Goal: Transaction & Acquisition: Purchase product/service

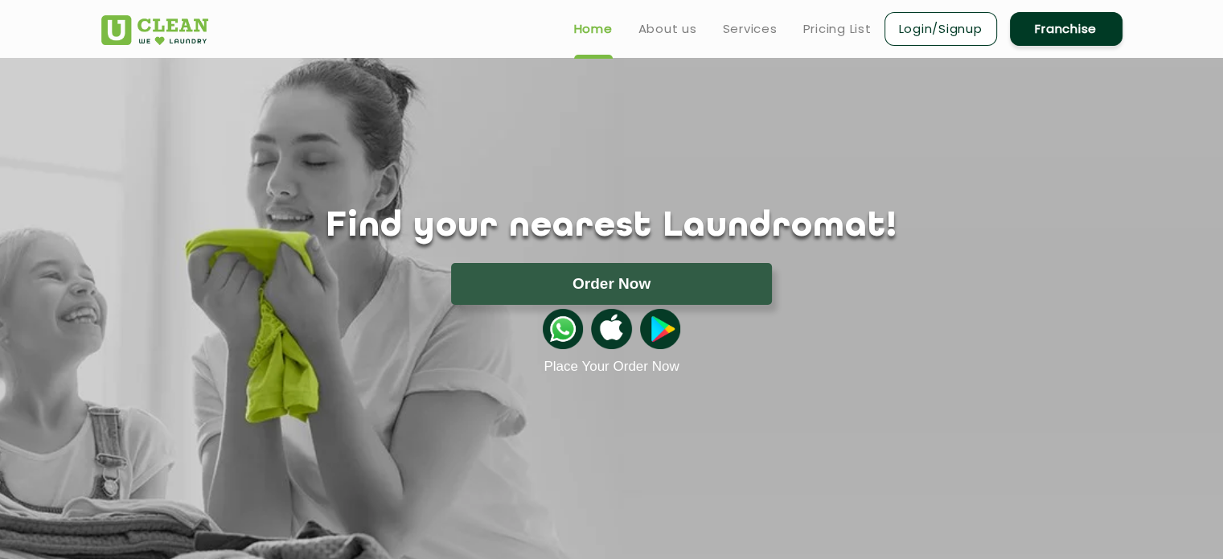
click at [597, 40] on ul "Home About us Services Pricing List Login/Signup Franchise" at bounding box center [841, 29] width 561 height 38
click at [170, 28] on img at bounding box center [154, 30] width 107 height 30
click at [673, 33] on link "About us" at bounding box center [667, 28] width 59 height 19
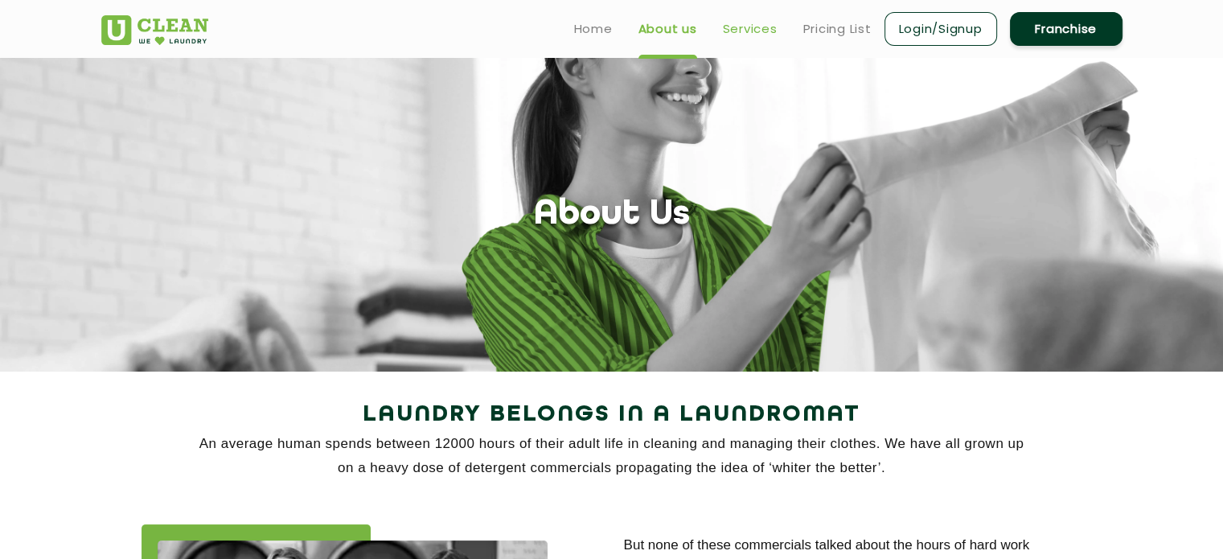
click at [740, 36] on link "Services" at bounding box center [750, 28] width 55 height 19
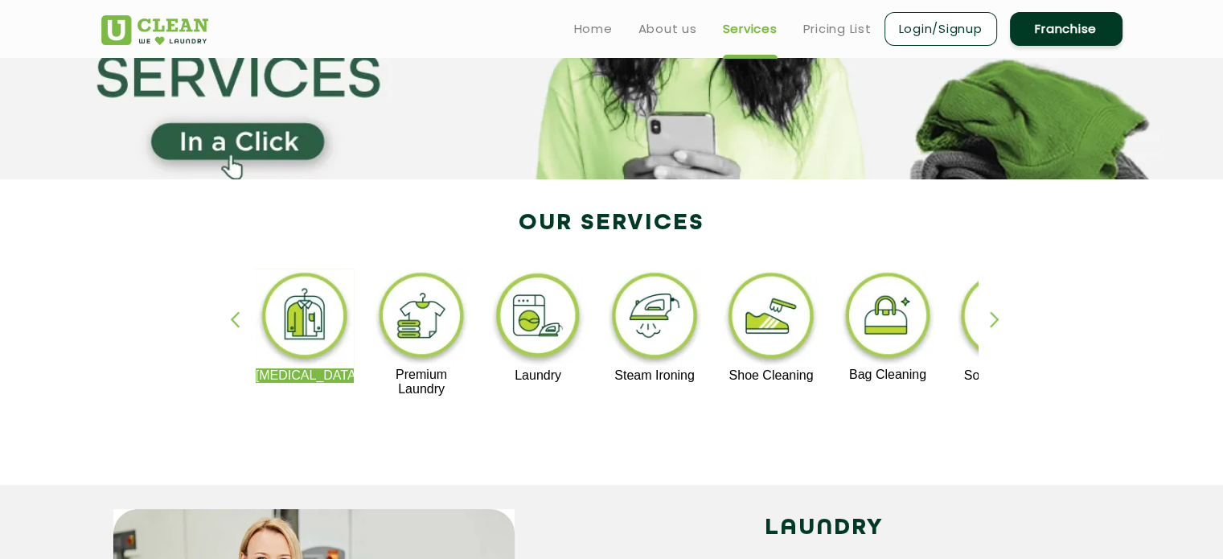
scroll to position [193, 0]
click at [999, 318] on div "button" at bounding box center [1002, 332] width 24 height 44
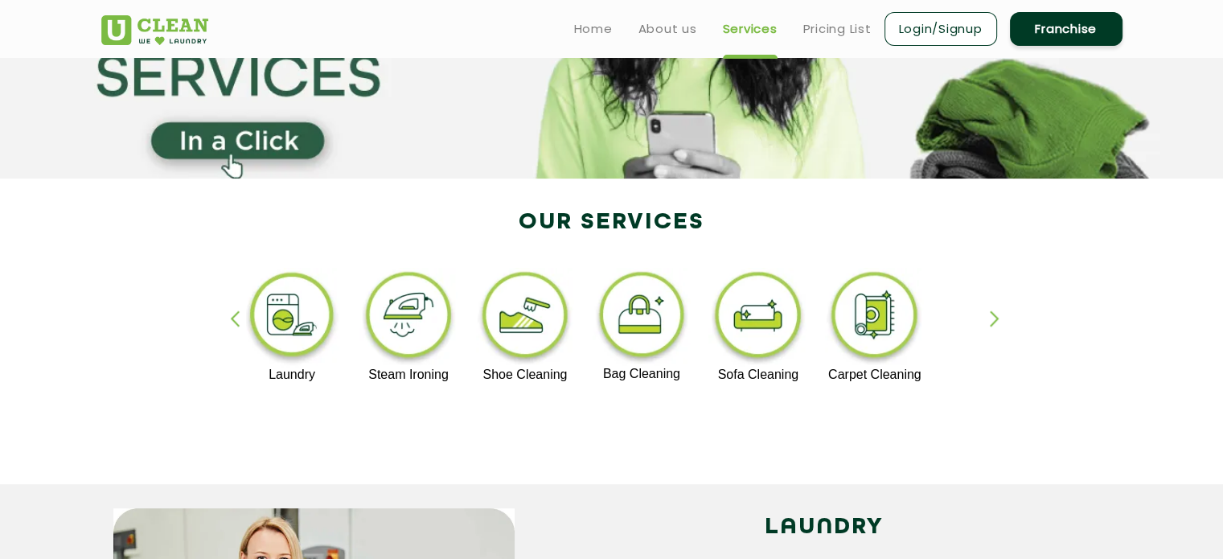
click at [997, 314] on div "button" at bounding box center [1002, 332] width 24 height 44
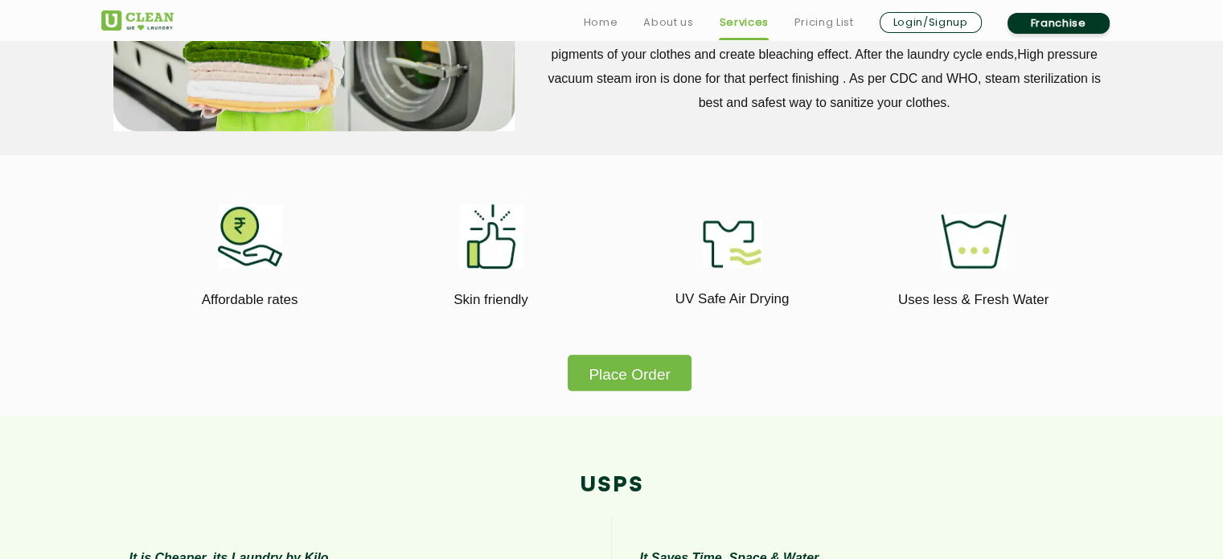
scroll to position [839, 0]
click at [650, 383] on button "Place Order" at bounding box center [629, 372] width 123 height 36
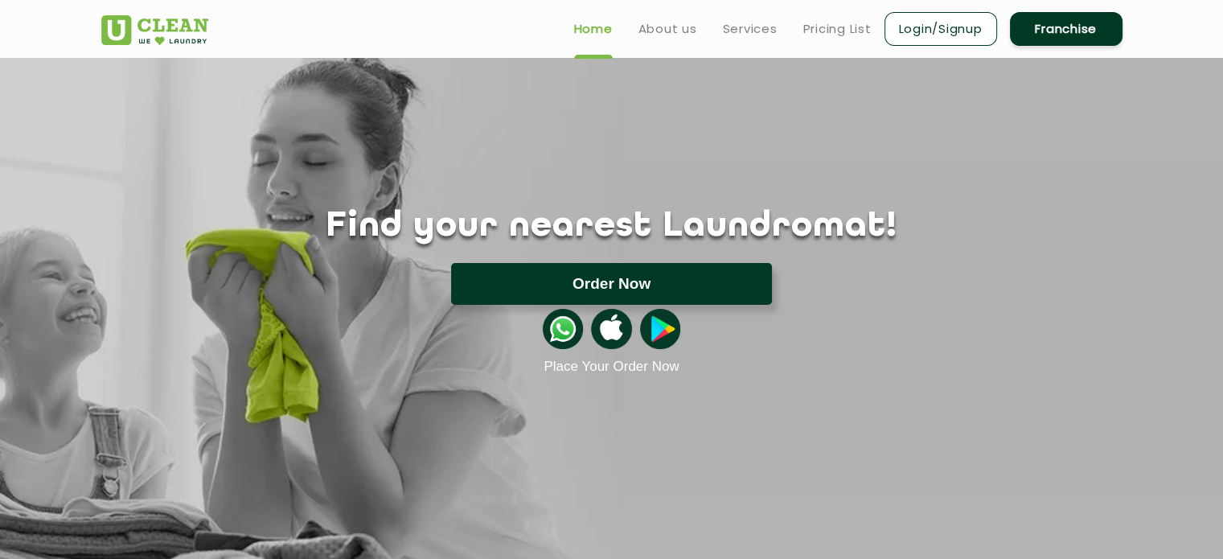
click at [630, 293] on button "Order Now" at bounding box center [611, 284] width 321 height 42
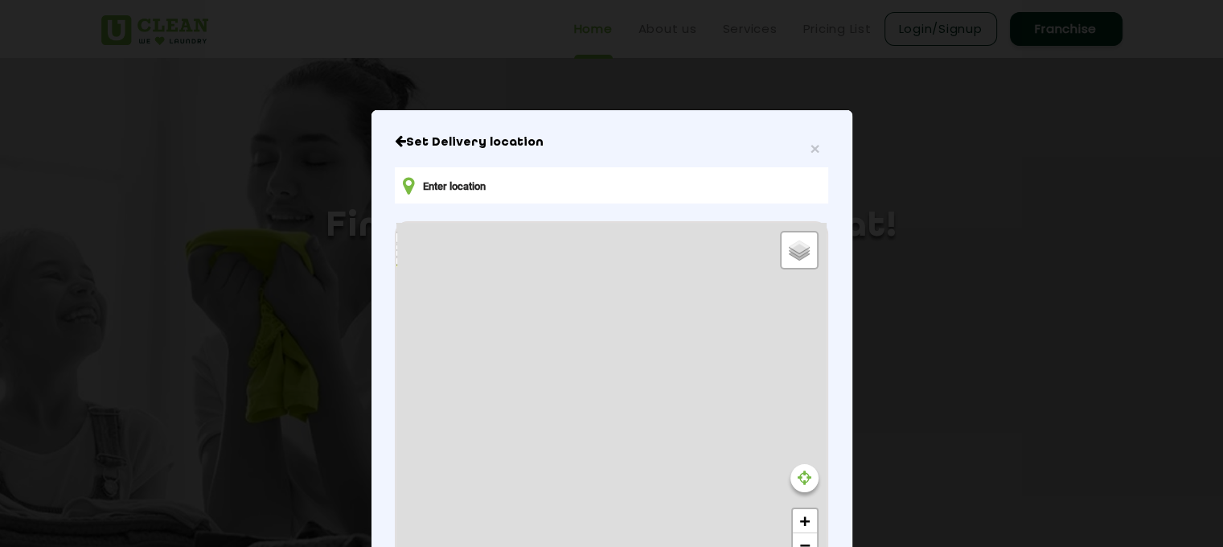
type input "[STREET_ADDRESS][PERSON_NAME]"
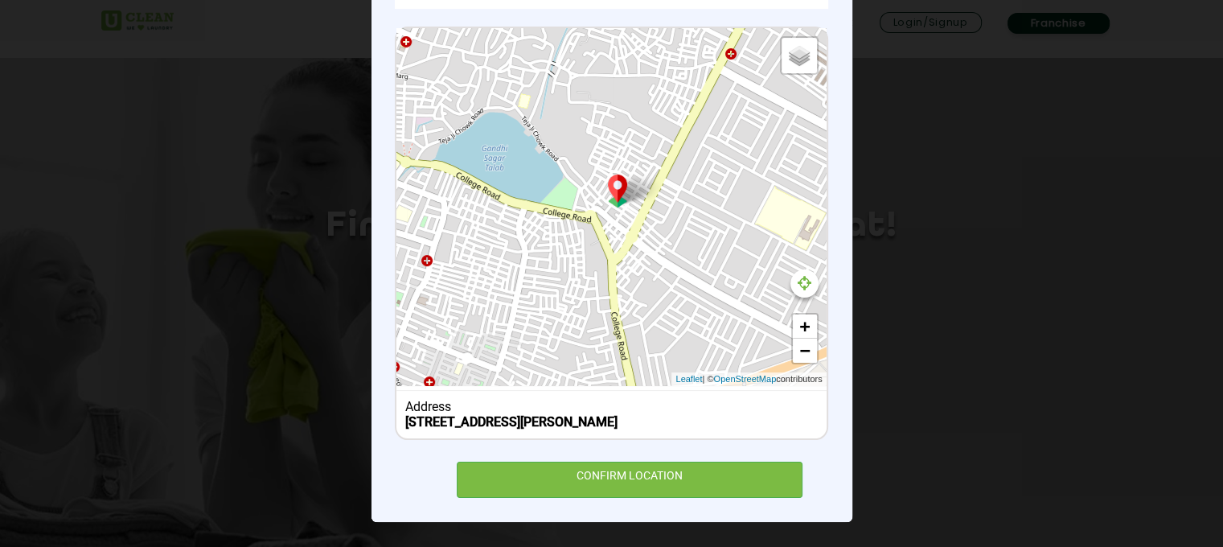
scroll to position [22, 0]
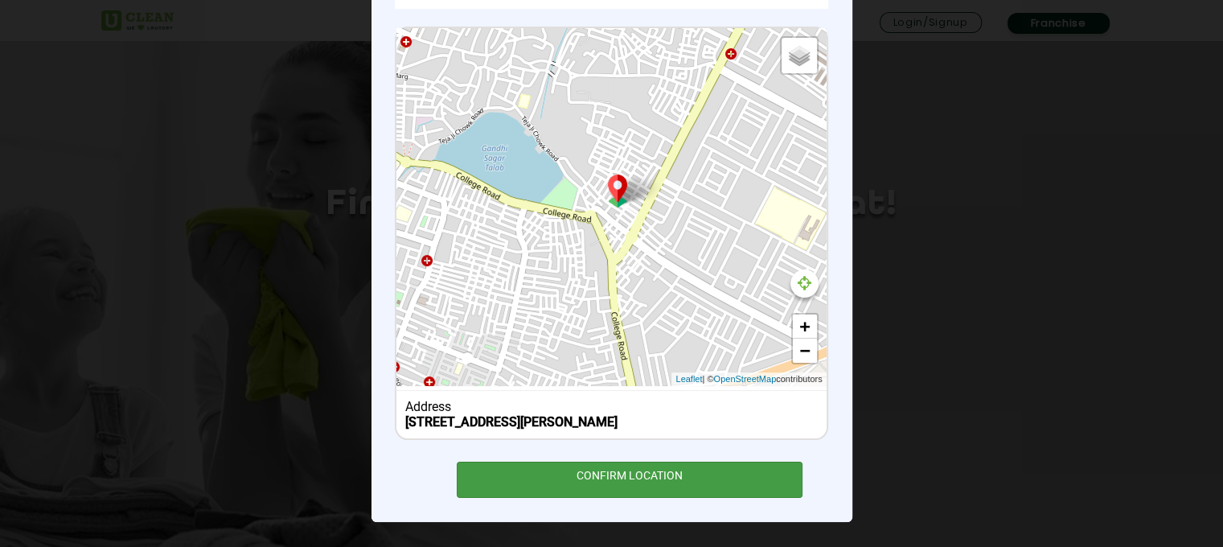
click at [610, 473] on div "CONFIRM LOCATION" at bounding box center [630, 480] width 347 height 36
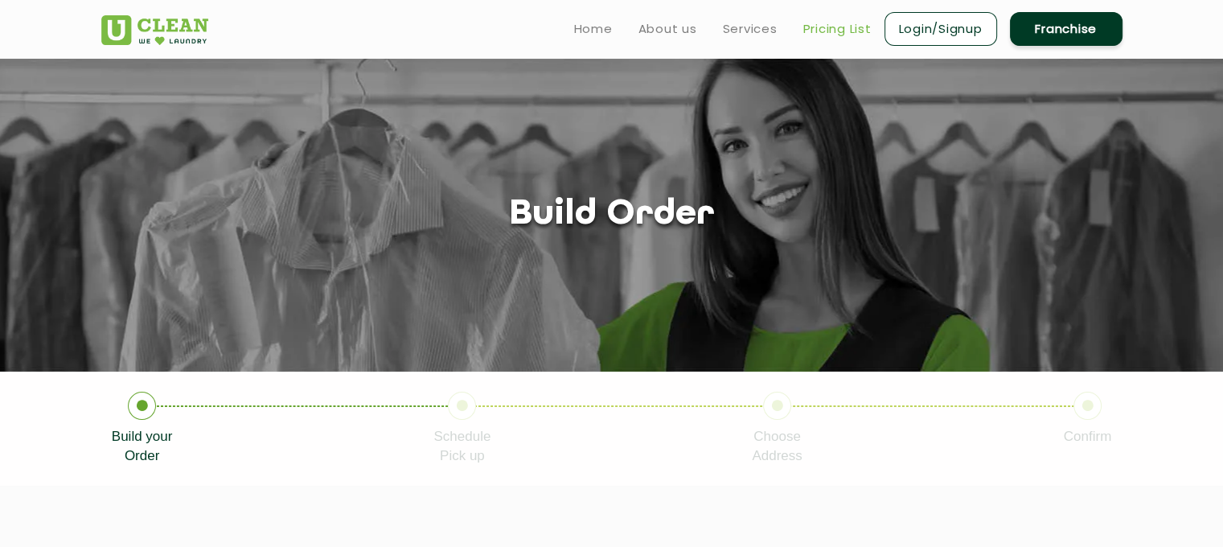
click at [807, 28] on link "Pricing List" at bounding box center [837, 28] width 68 height 19
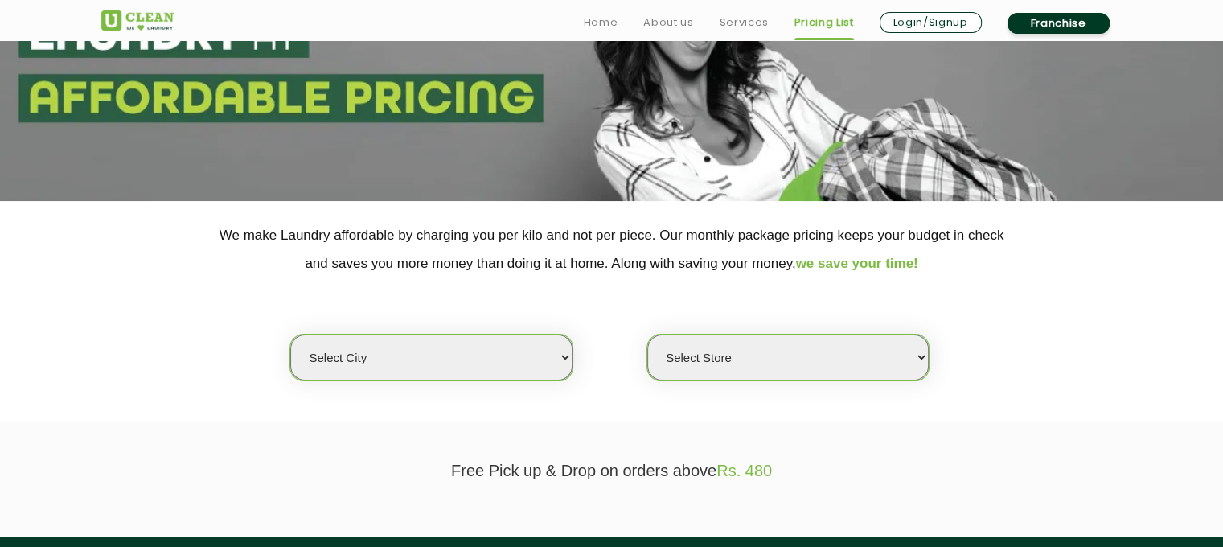
scroll to position [174, 0]
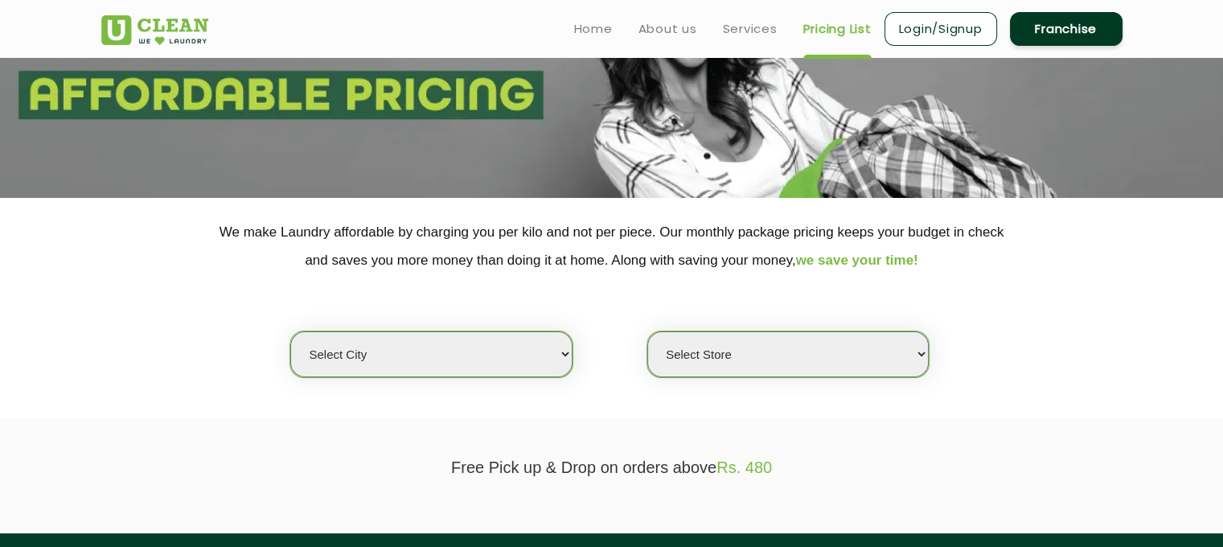
click at [395, 370] on select "Select city [GEOGRAPHIC_DATA] [GEOGRAPHIC_DATA] [GEOGRAPHIC_DATA] [GEOGRAPHIC_D…" at bounding box center [430, 354] width 281 height 46
select select "146"
click at [290, 331] on select "Select city [GEOGRAPHIC_DATA] [GEOGRAPHIC_DATA] [GEOGRAPHIC_DATA] [GEOGRAPHIC_D…" at bounding box center [430, 354] width 281 height 46
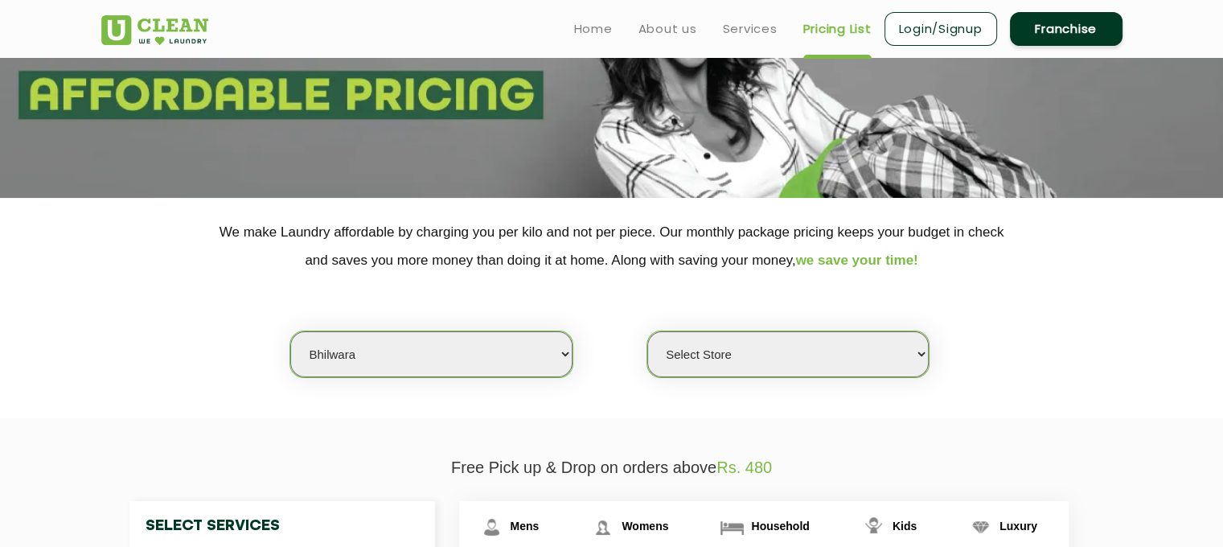
click at [700, 354] on select "Select Store [GEOGRAPHIC_DATA]" at bounding box center [787, 354] width 281 height 46
select select "428"
click at [647, 331] on select "Select Store [GEOGRAPHIC_DATA]" at bounding box center [787, 354] width 281 height 46
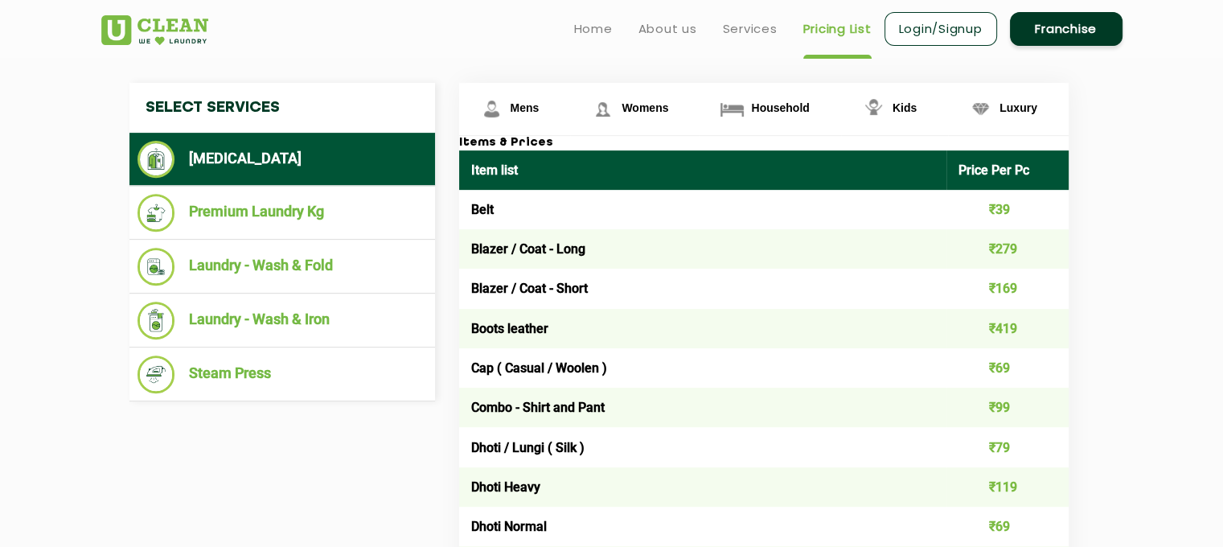
scroll to position [590, 0]
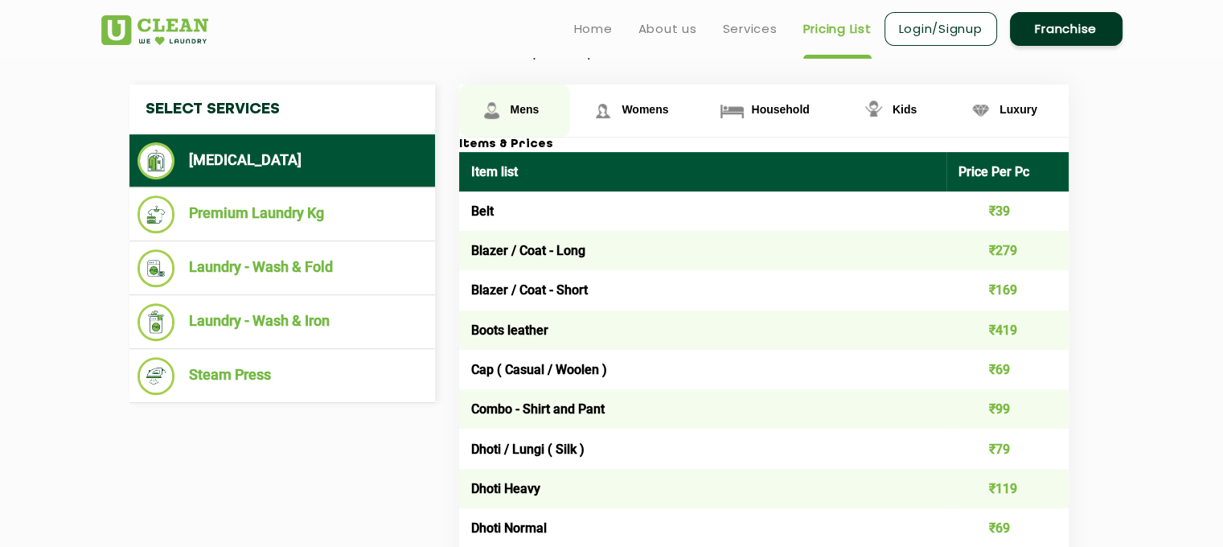
click at [531, 108] on span "Mens" at bounding box center [525, 109] width 29 height 13
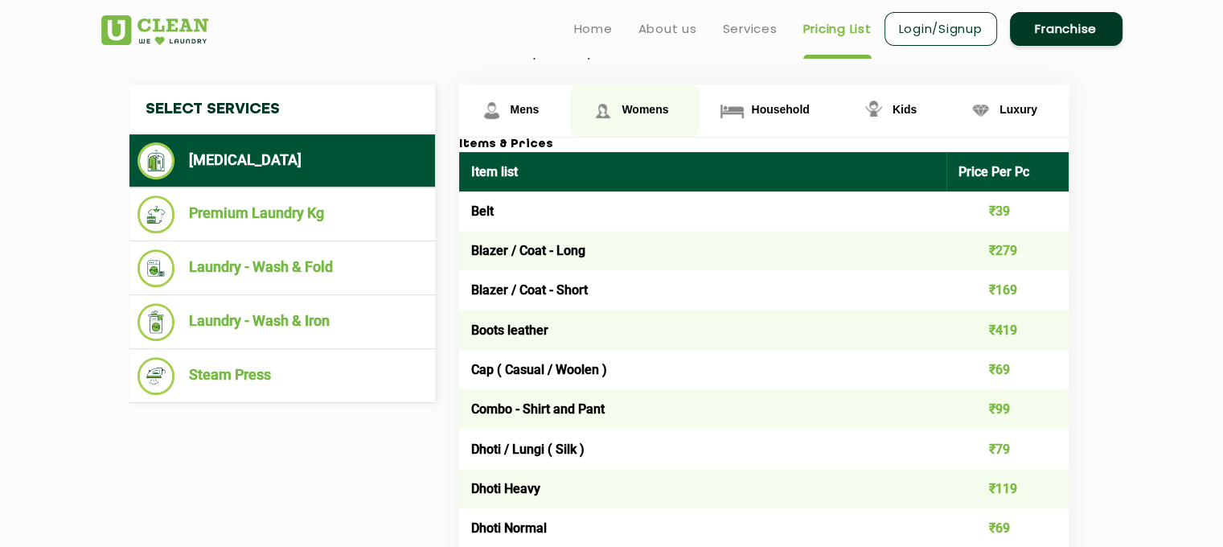
click at [607, 117] on img at bounding box center [603, 110] width 28 height 28
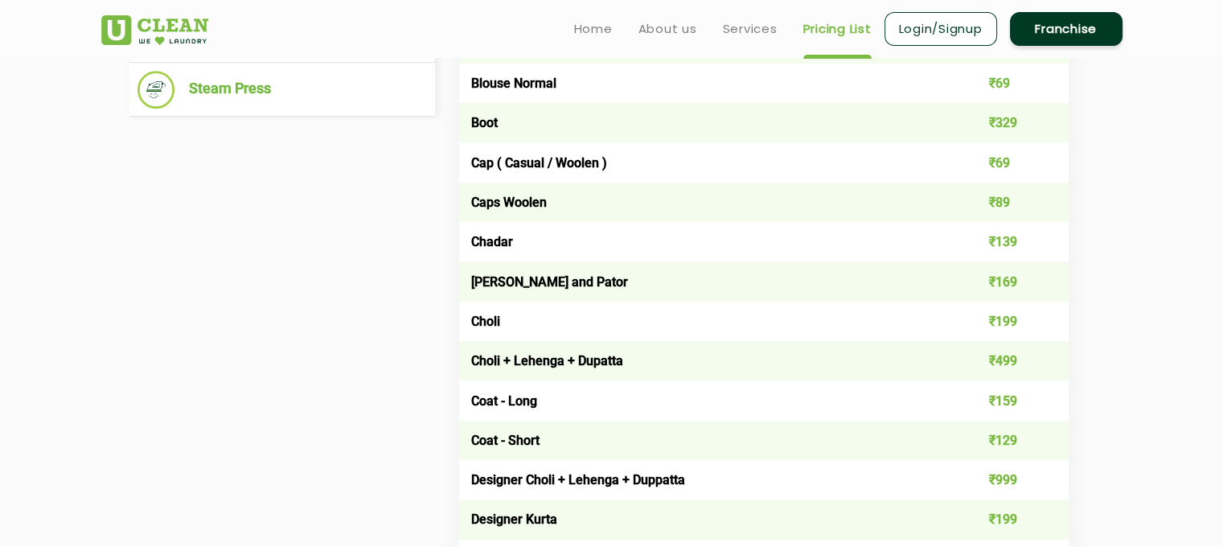
scroll to position [788, 0]
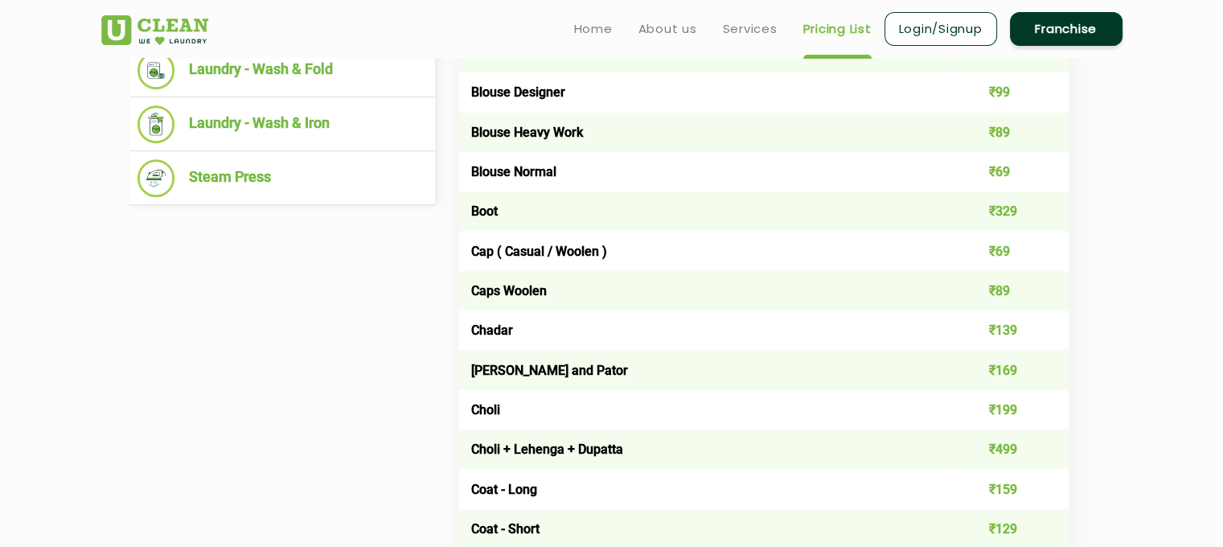
click at [968, 44] on link "Login/Signup" at bounding box center [940, 29] width 113 height 34
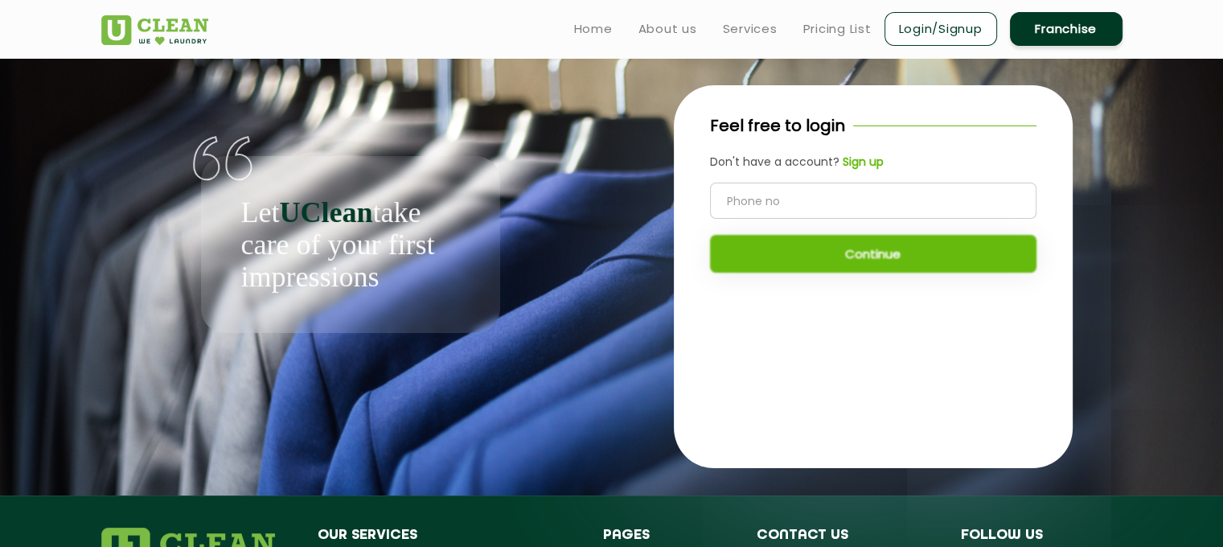
click at [808, 215] on input "tel" at bounding box center [873, 201] width 326 height 36
type input "9"
click at [724, 317] on div "Feel free to login Don't have a account? Sign up Continue" at bounding box center [873, 201] width 399 height 232
click at [873, 166] on b "Sign up" at bounding box center [863, 162] width 41 height 16
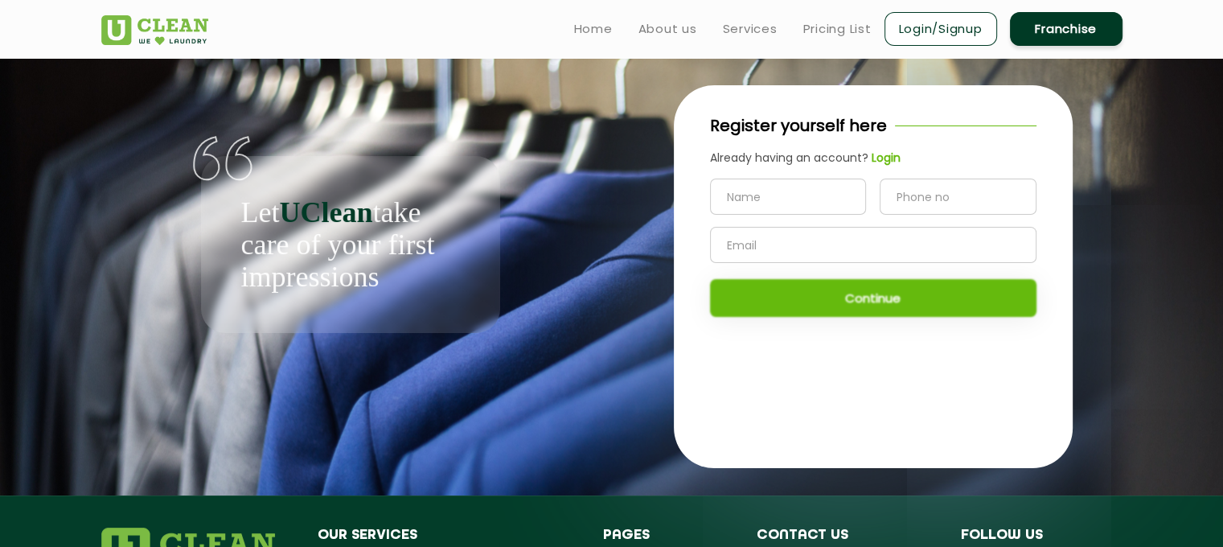
click at [778, 203] on input "text" at bounding box center [788, 197] width 157 height 36
click at [828, 204] on input "text" at bounding box center [788, 197] width 157 height 36
click at [901, 199] on input "tel" at bounding box center [958, 197] width 157 height 36
click at [881, 241] on input "text" at bounding box center [873, 245] width 326 height 36
click at [807, 188] on input "text" at bounding box center [788, 197] width 157 height 36
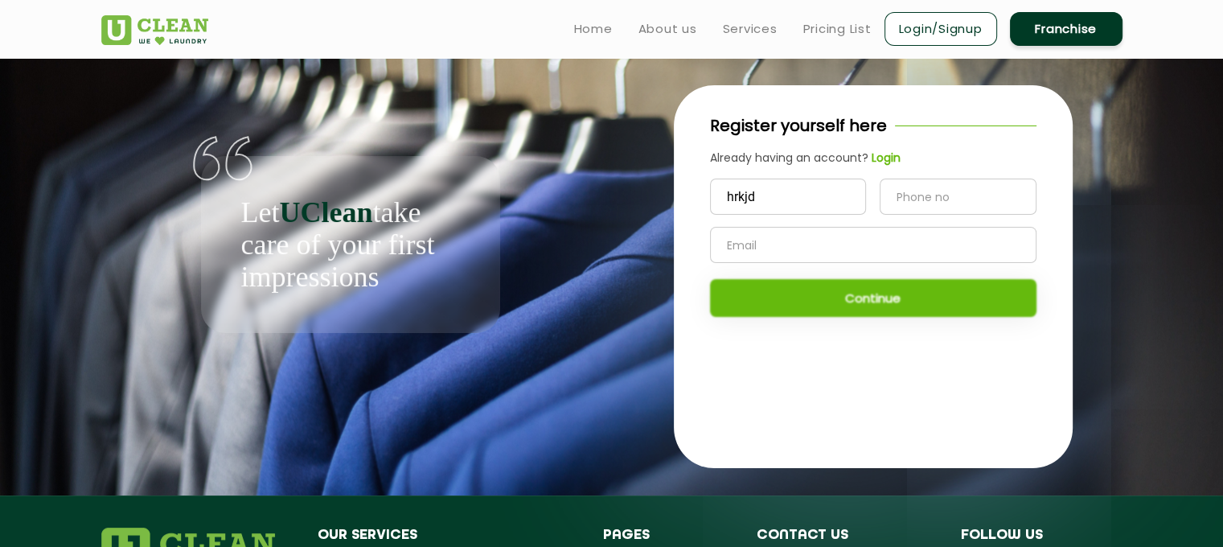
type input "hrkjd"
click at [894, 199] on input "tel" at bounding box center [958, 197] width 157 height 36
type input "9461262288"
click at [888, 237] on input "text" at bounding box center [873, 245] width 326 height 36
type input "s"
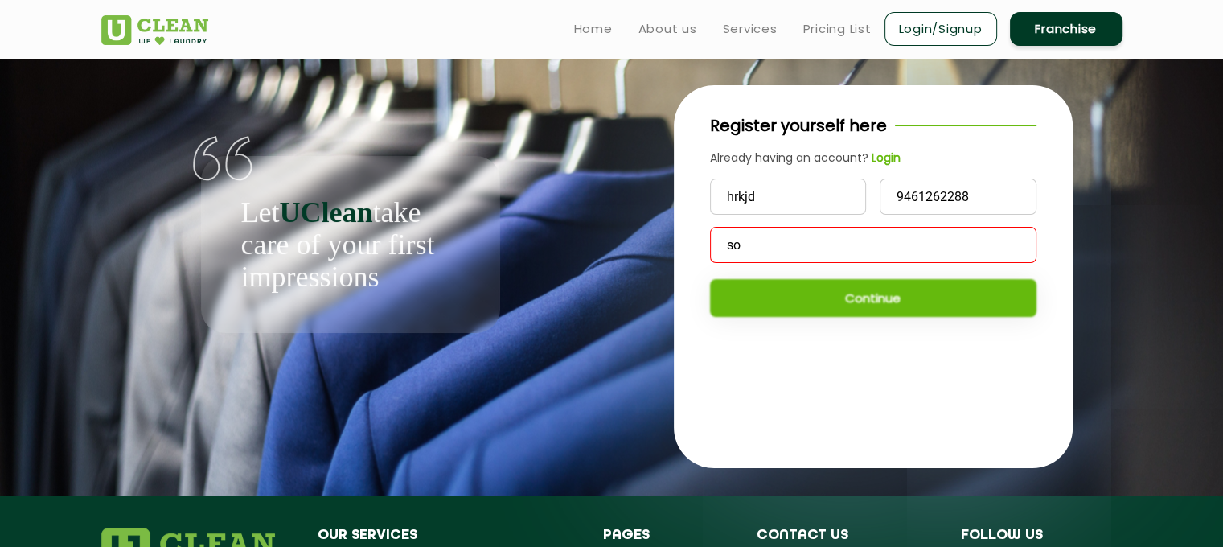
type input "s"
click at [839, 205] on input "hrkjd" at bounding box center [788, 197] width 157 height 36
type input "h"
click at [981, 189] on input "9461262288" at bounding box center [958, 197] width 157 height 36
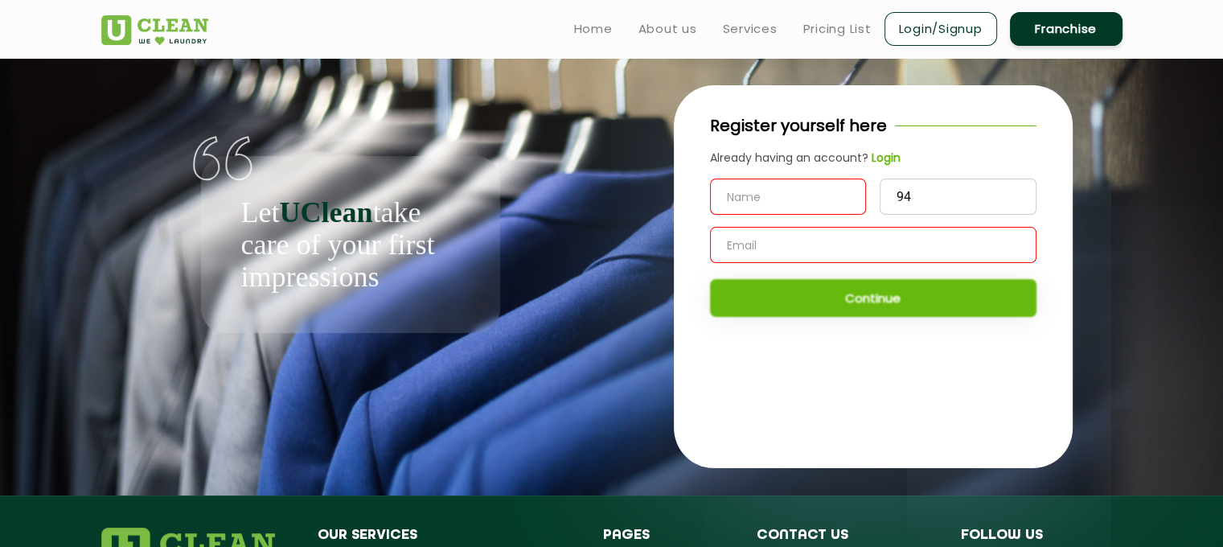
type input "9"
click at [673, 23] on link "About us" at bounding box center [667, 28] width 59 height 19
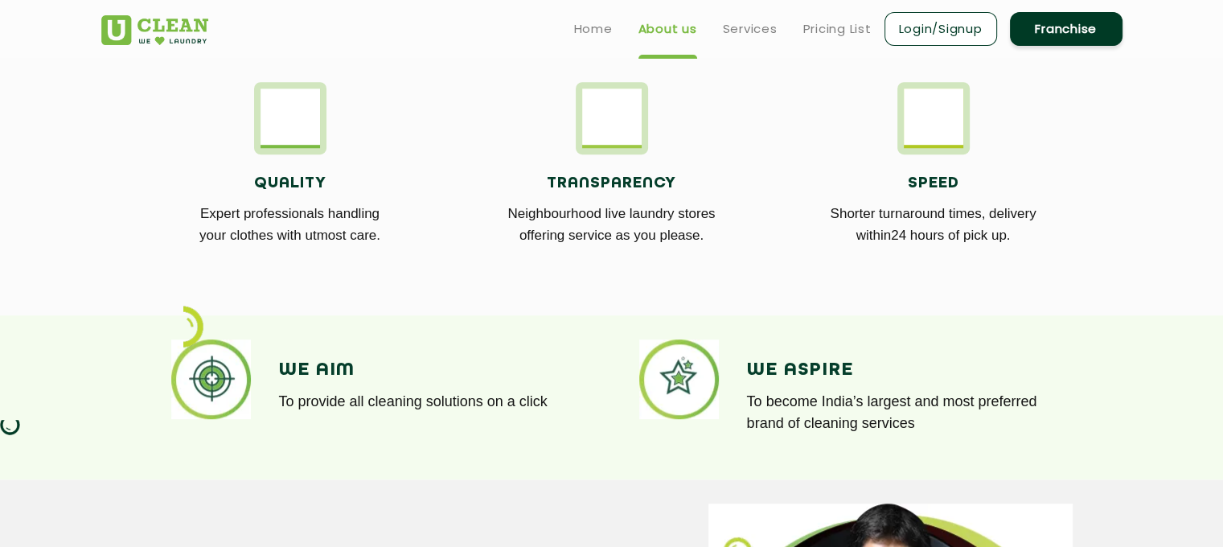
scroll to position [887, 0]
